Goal: Information Seeking & Learning: Compare options

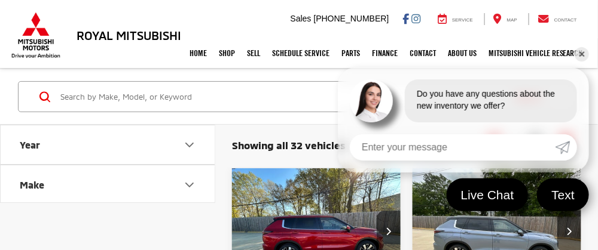
click at [580, 51] on link "✕" at bounding box center [581, 54] width 14 height 14
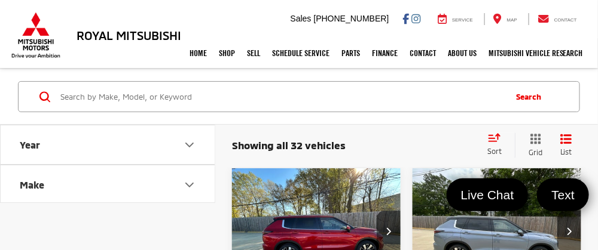
click at [186, 143] on icon "Year" at bounding box center [189, 145] width 14 height 14
click at [67, 178] on input "2024" at bounding box center [59, 175] width 77 height 23
type input "2023"
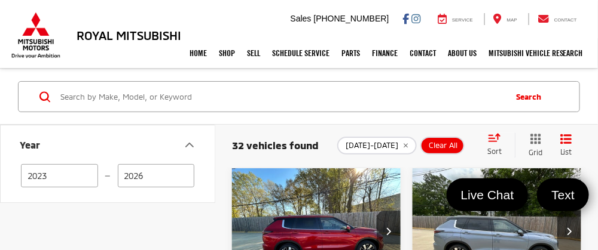
click at [72, 95] on input "Search by Make, Model, or Keyword" at bounding box center [281, 96] width 445 height 29
type input "truck"
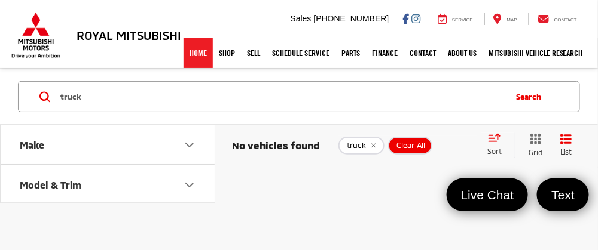
click at [193, 58] on link "Home" at bounding box center [198, 53] width 29 height 30
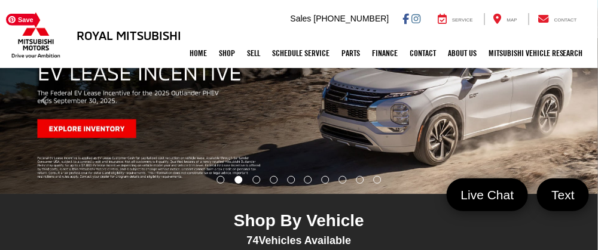
scroll to position [179, 0]
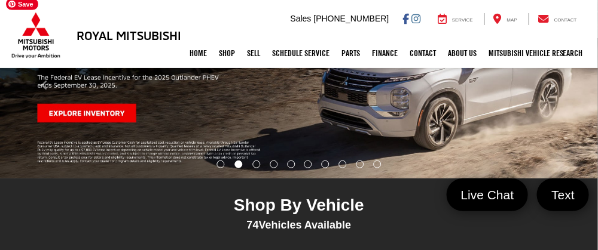
click at [106, 114] on img "carousel slide number 2 of 10" at bounding box center [299, 85] width 598 height 187
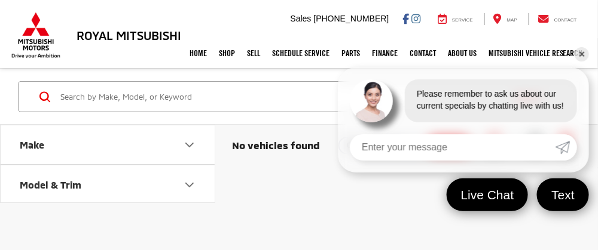
click at [580, 49] on link "✕" at bounding box center [581, 54] width 14 height 14
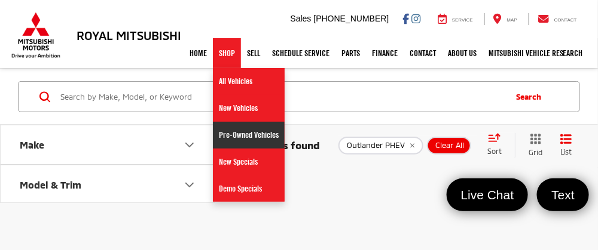
click at [259, 126] on link "Pre-Owned Vehicles" at bounding box center [249, 135] width 72 height 27
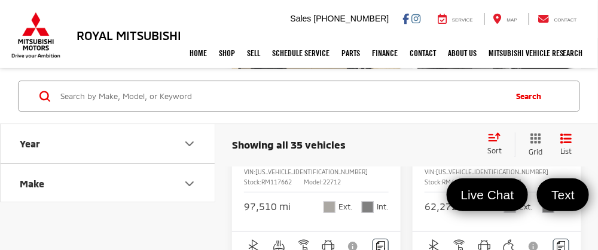
scroll to position [3885, 0]
